Goal: Find specific page/section: Find specific page/section

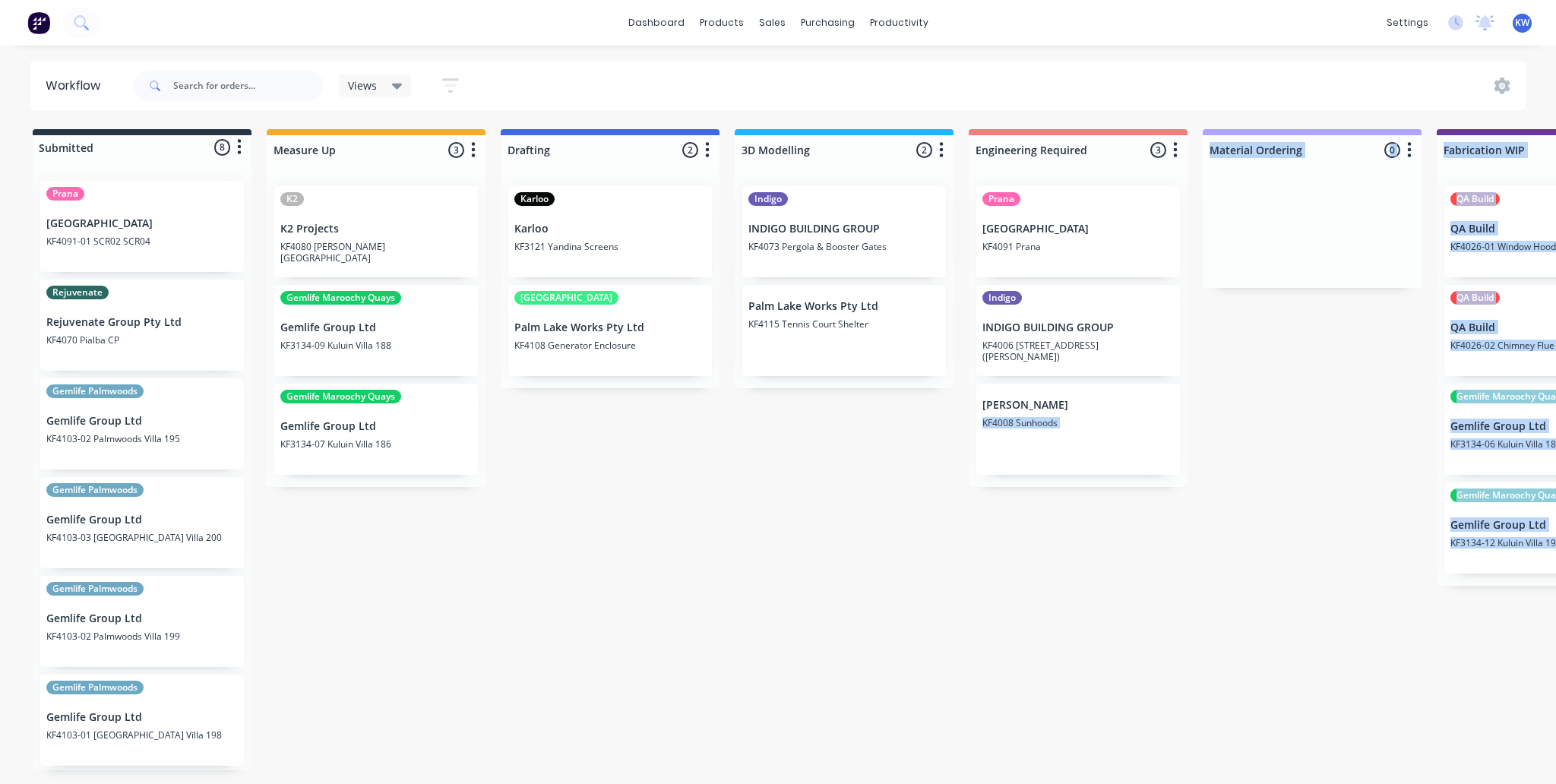
drag, startPoint x: 796, startPoint y: 782, endPoint x: 851, endPoint y: 790, distance: 55.6
click at [851, 692] on html "dashboard products sales purchasing productivity dashboard products Product Cat…" at bounding box center [778, 346] width 1556 height 692
click at [857, 744] on div "Submitted 8 Status colour #273444 hex #273444 Save Cancel Summaries Total order…" at bounding box center [1475, 452] width 2974 height 646
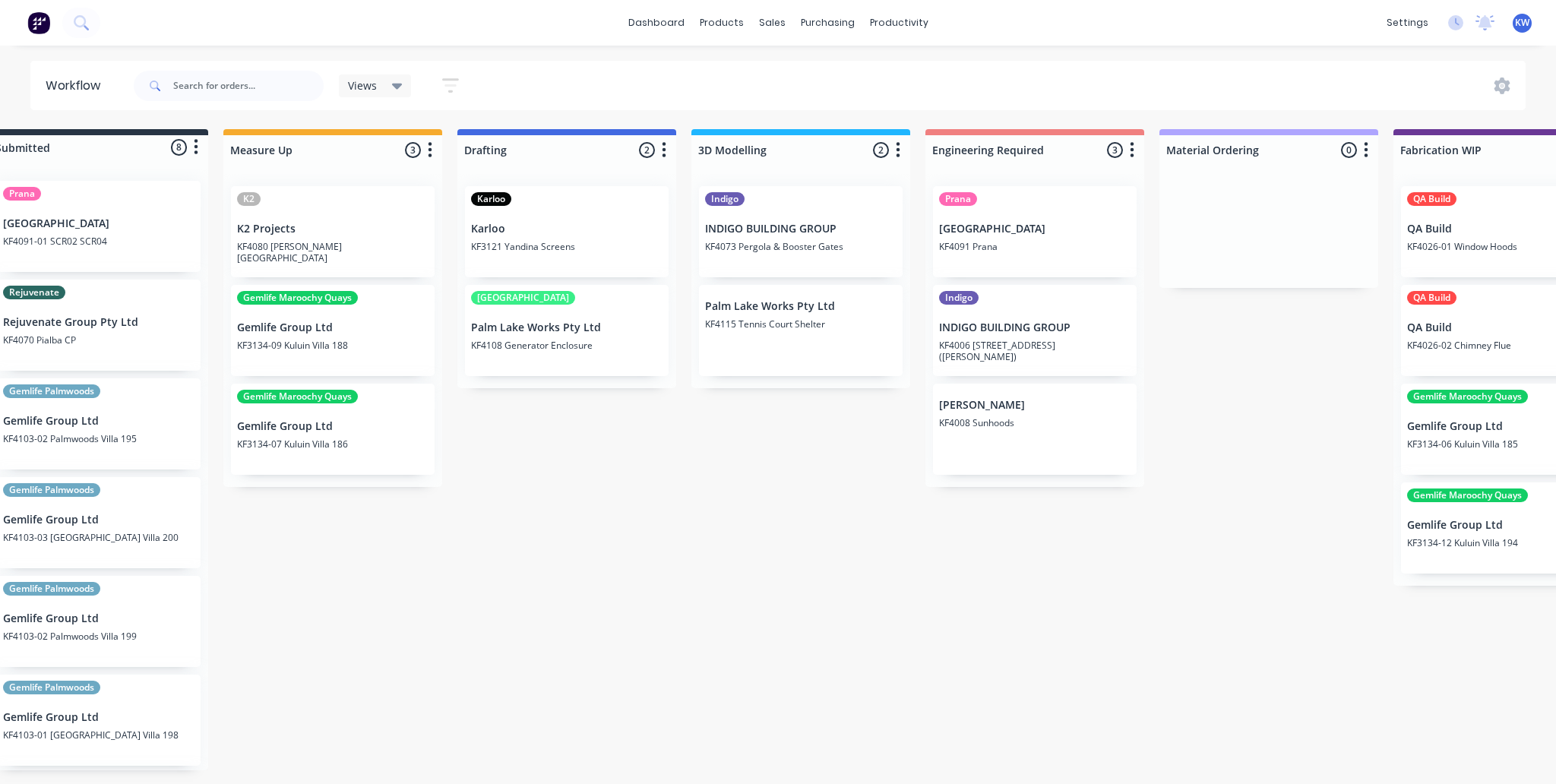
scroll to position [0, 28]
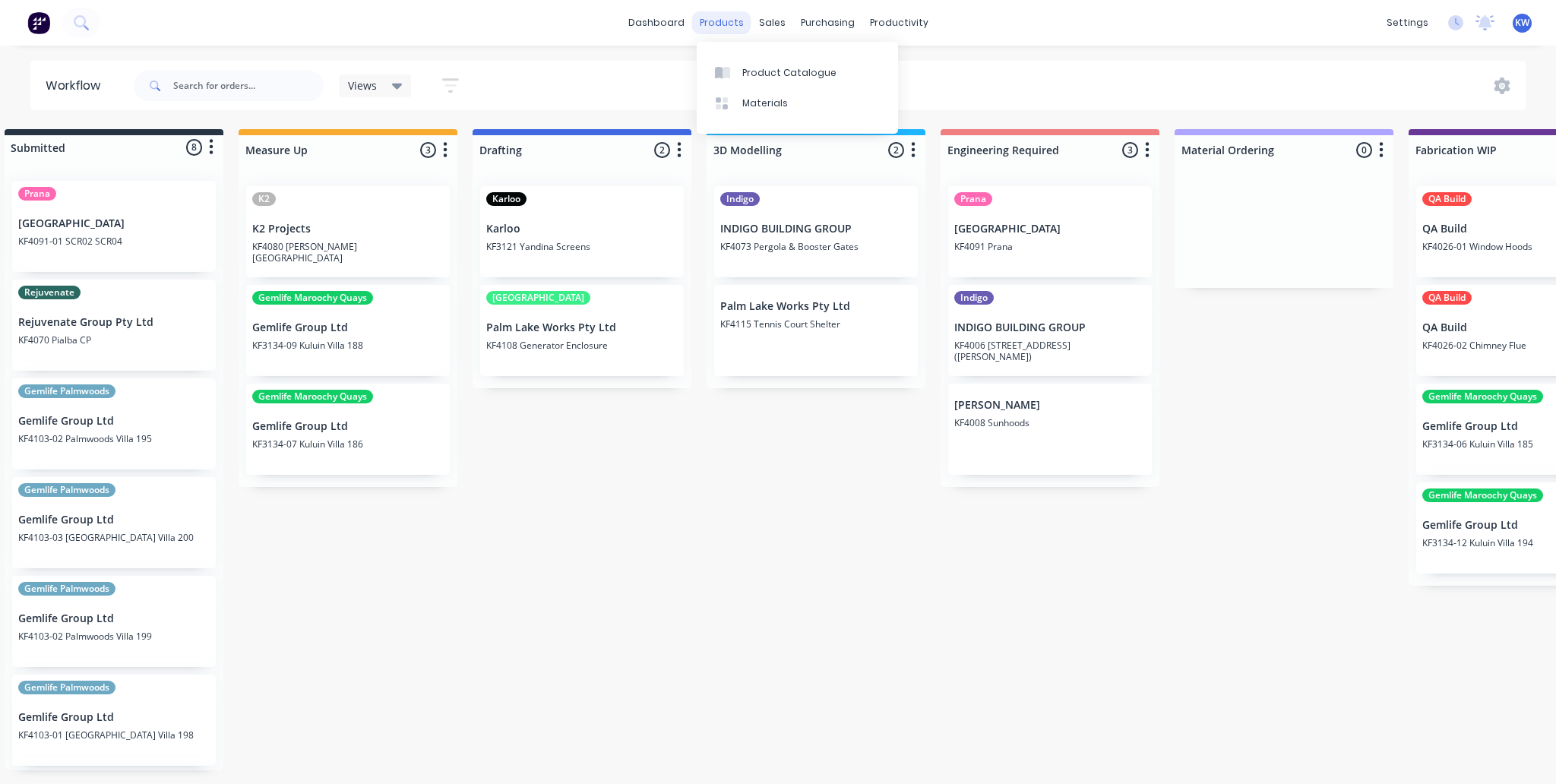
click at [740, 23] on div "products" at bounding box center [721, 22] width 59 height 23
click at [737, 75] on link "Product Catalogue" at bounding box center [797, 72] width 202 height 30
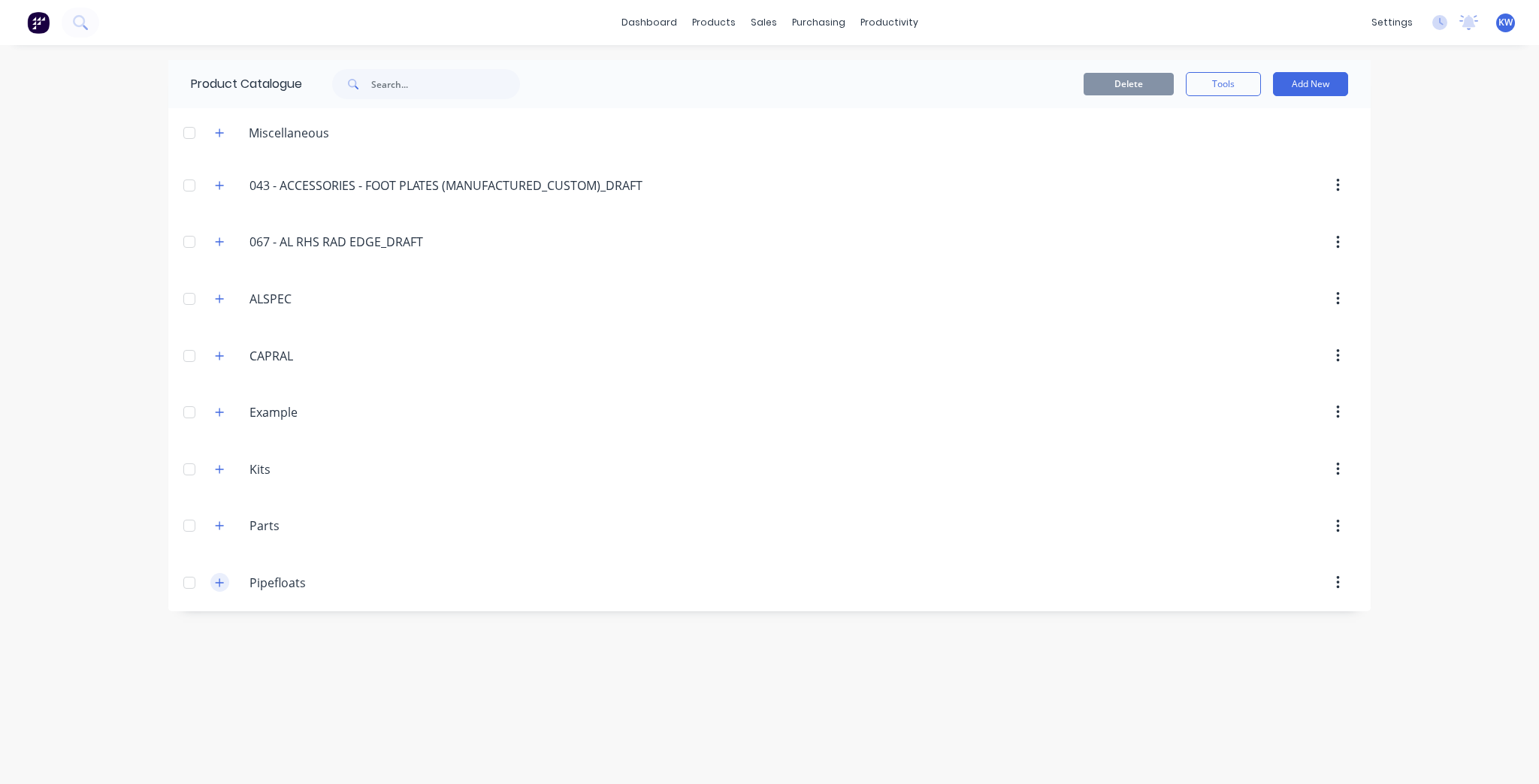
click at [219, 578] on icon "button" at bounding box center [219, 582] width 9 height 10
click at [217, 581] on icon "button" at bounding box center [219, 582] width 9 height 10
click at [950, 111] on link "Planner" at bounding box center [947, 102] width 199 height 30
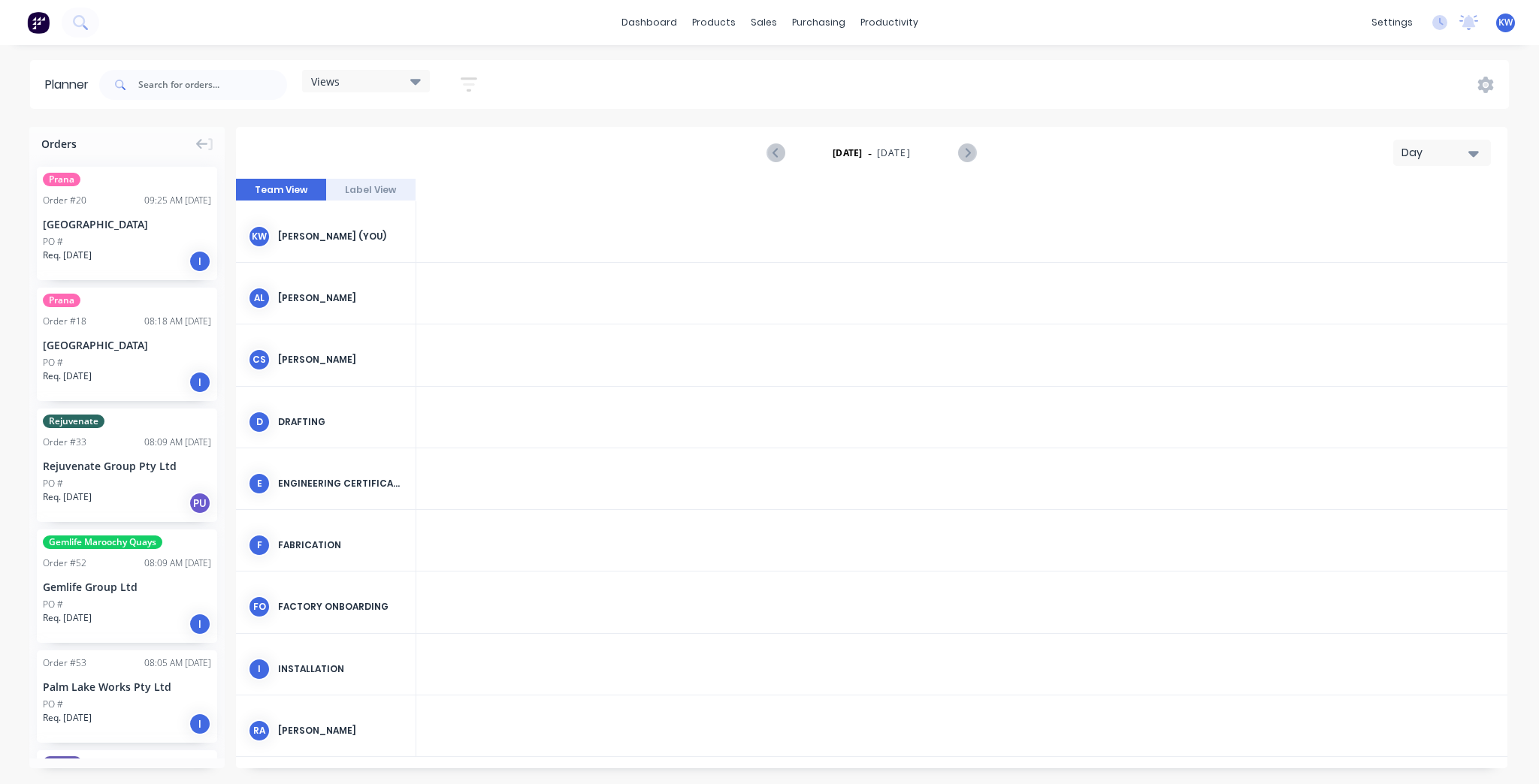
scroll to position [0, 2886]
click at [400, 183] on button "Label View" at bounding box center [371, 190] width 90 height 23
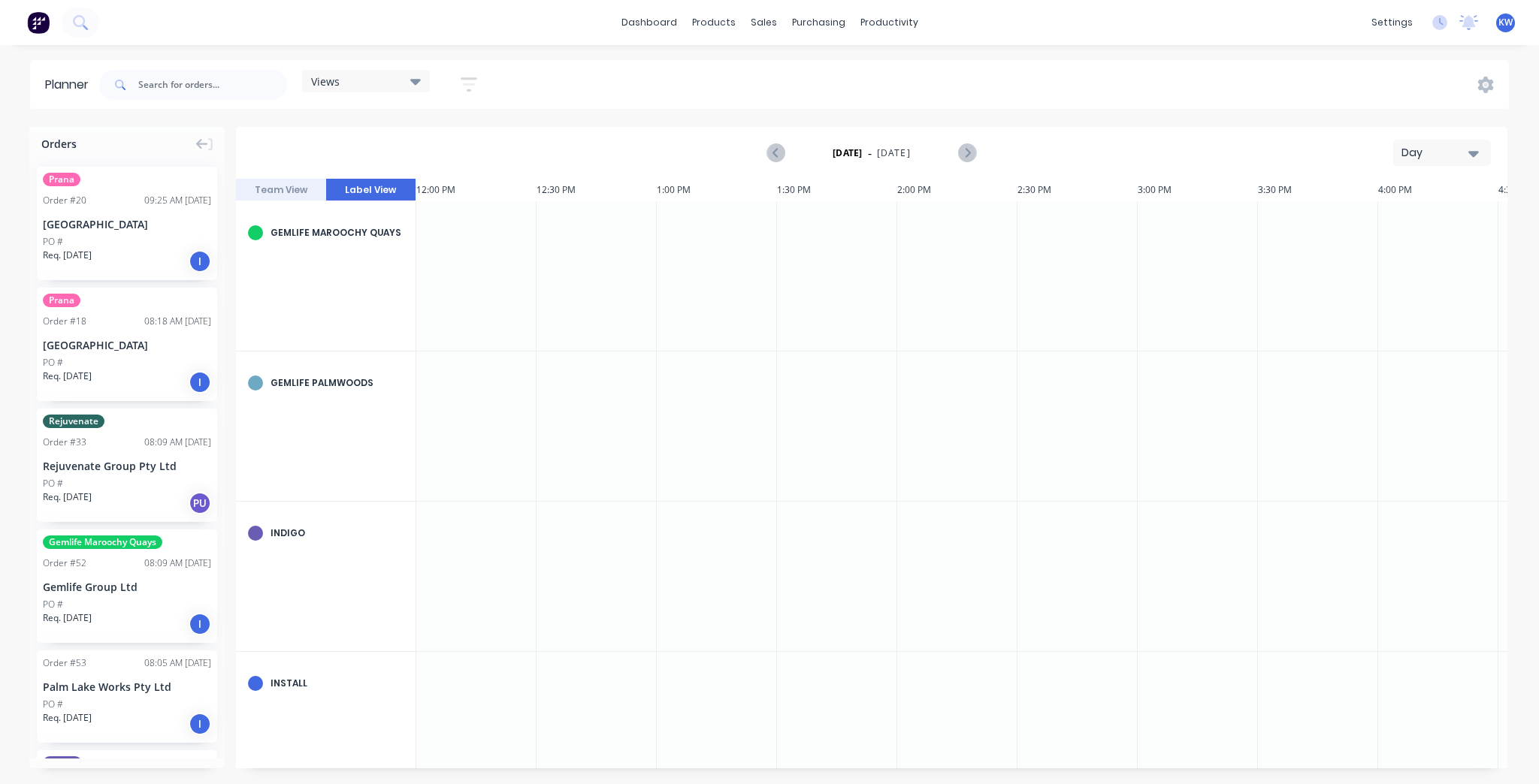
click at [287, 187] on button "Team View" at bounding box center [281, 190] width 90 height 23
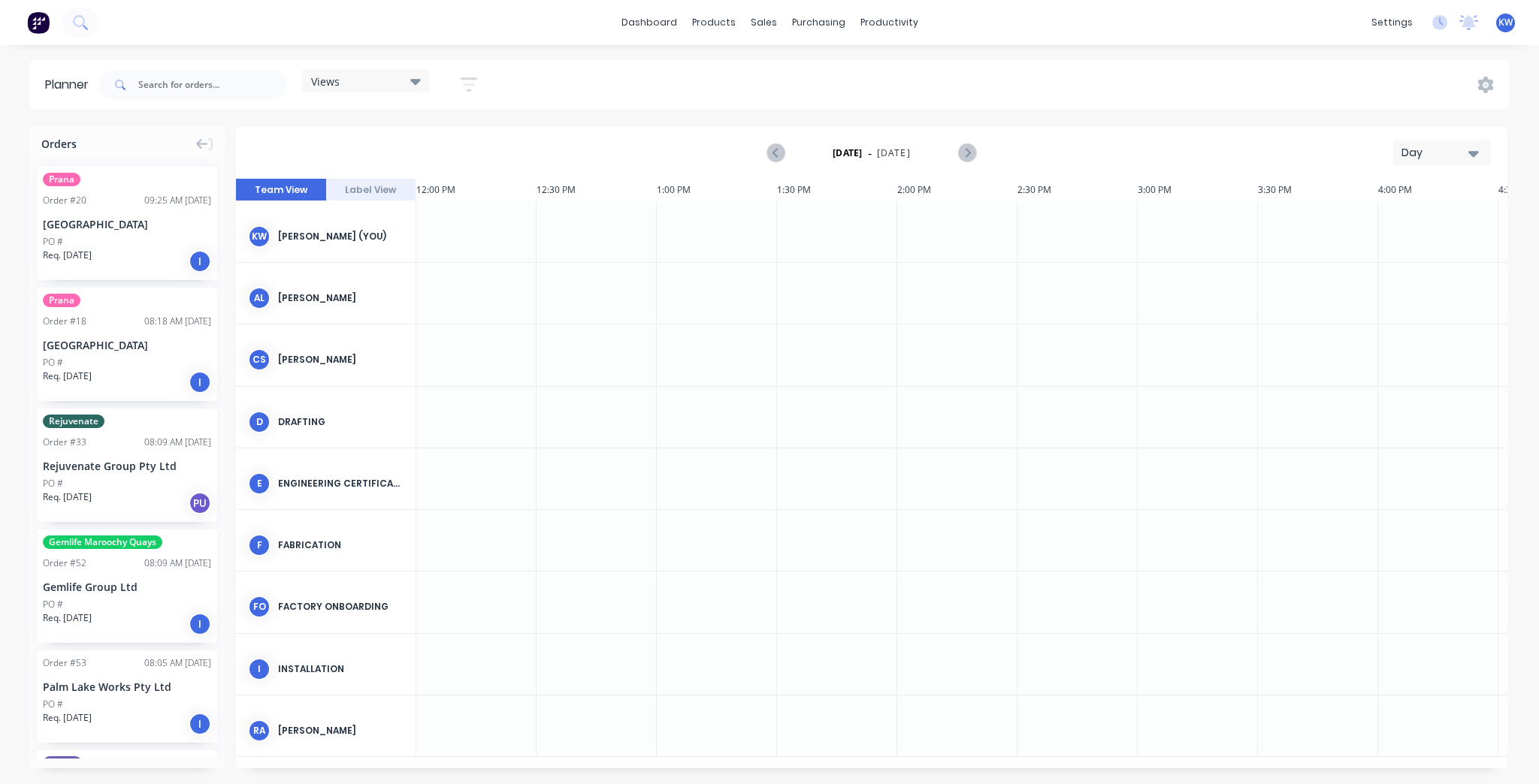
click at [383, 184] on button "Label View" at bounding box center [371, 190] width 90 height 23
